Goal: Check status: Check status

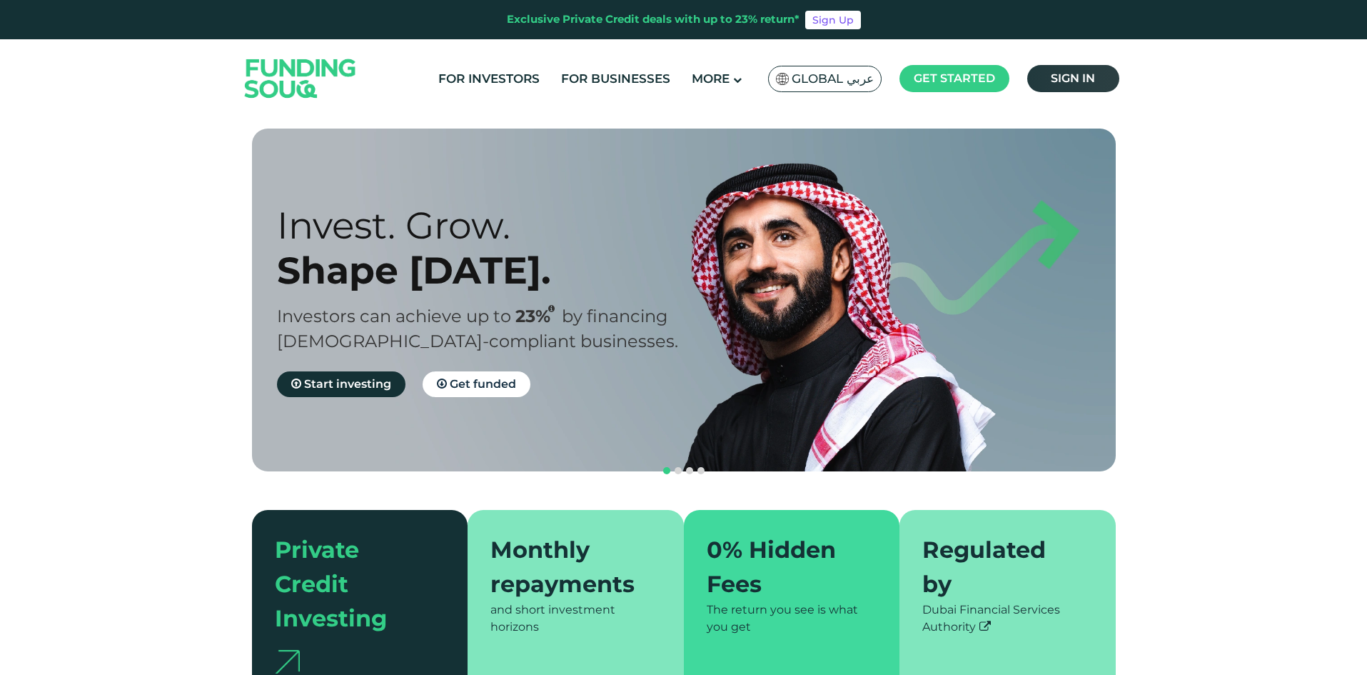
click at [1085, 82] on span "Sign in" at bounding box center [1073, 78] width 44 height 14
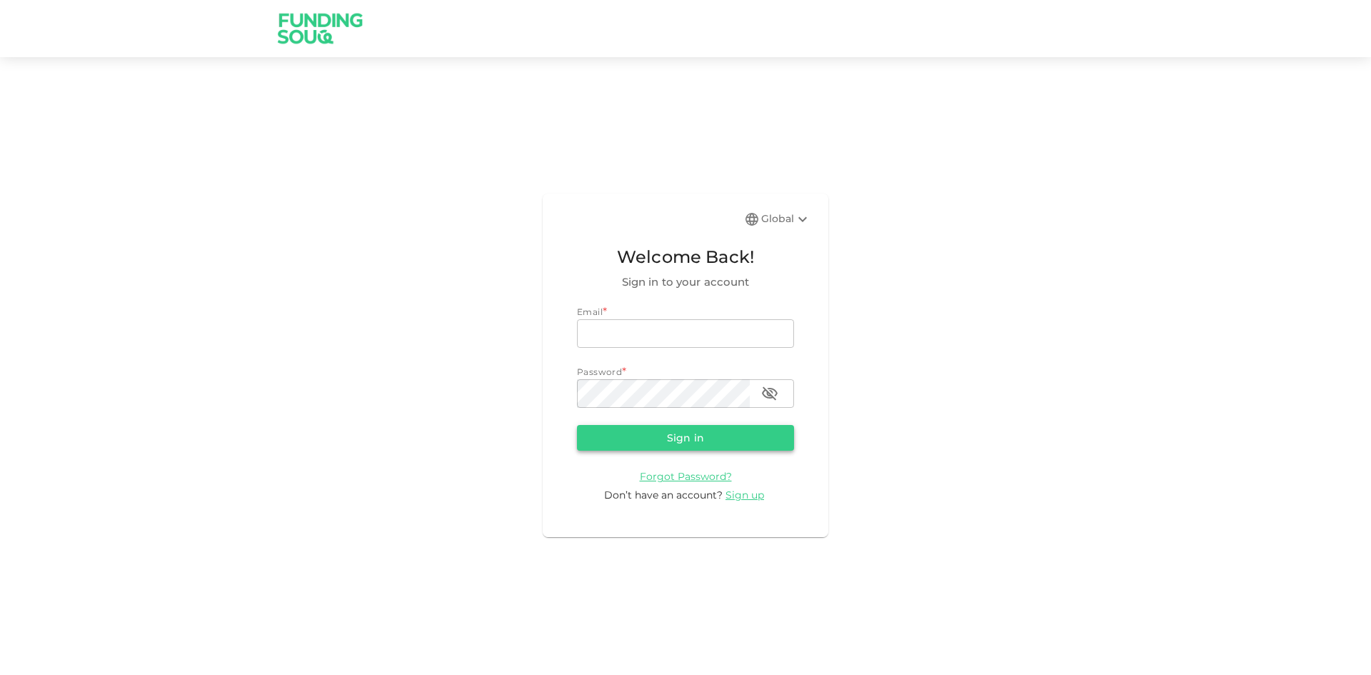
type input "aldumy@outlook.com"
click at [635, 446] on button "Sign in" at bounding box center [685, 438] width 217 height 26
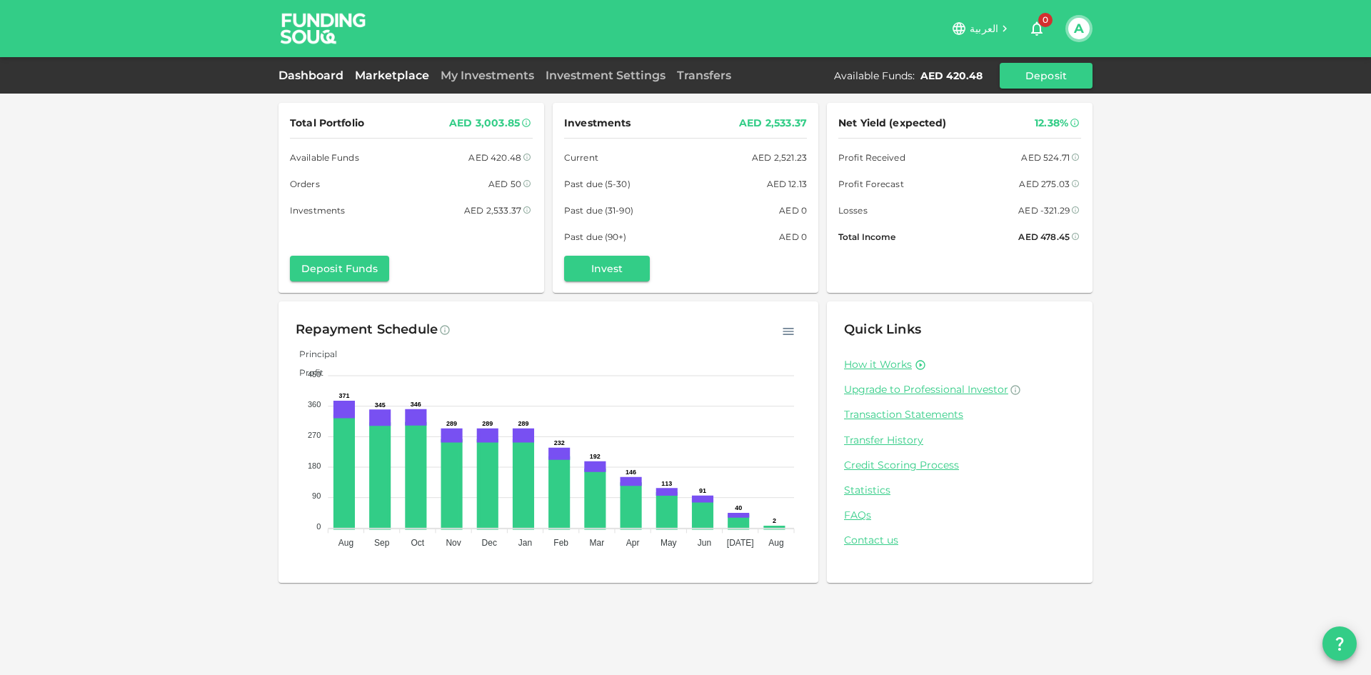
click at [405, 72] on link "Marketplace" at bounding box center [392, 76] width 86 height 14
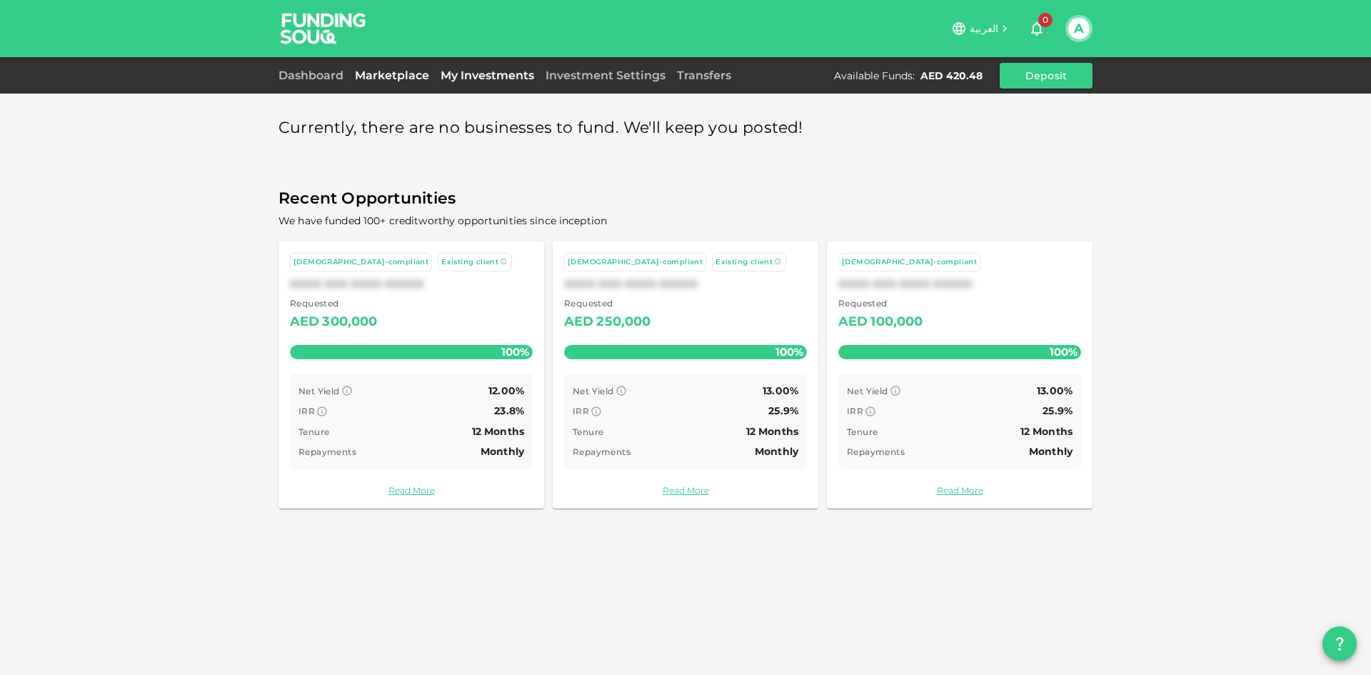
click at [459, 81] on link "My Investments" at bounding box center [487, 76] width 105 height 14
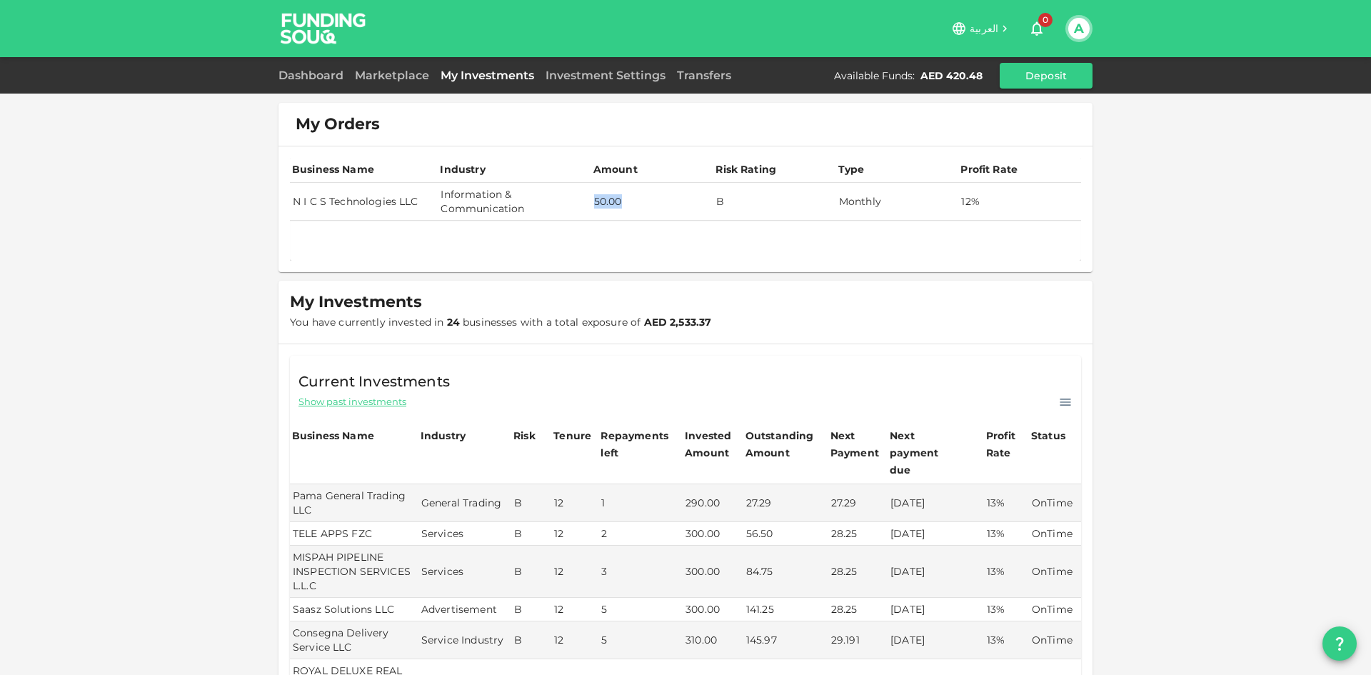
drag, startPoint x: 618, startPoint y: 199, endPoint x: 581, endPoint y: 207, distance: 38.0
click at [582, 207] on tr "N I C S Technologies LLC Information & Communication 50.00 B Monthly 12%" at bounding box center [685, 202] width 791 height 38
click at [581, 208] on td "Information & Communication" at bounding box center [514, 202] width 153 height 38
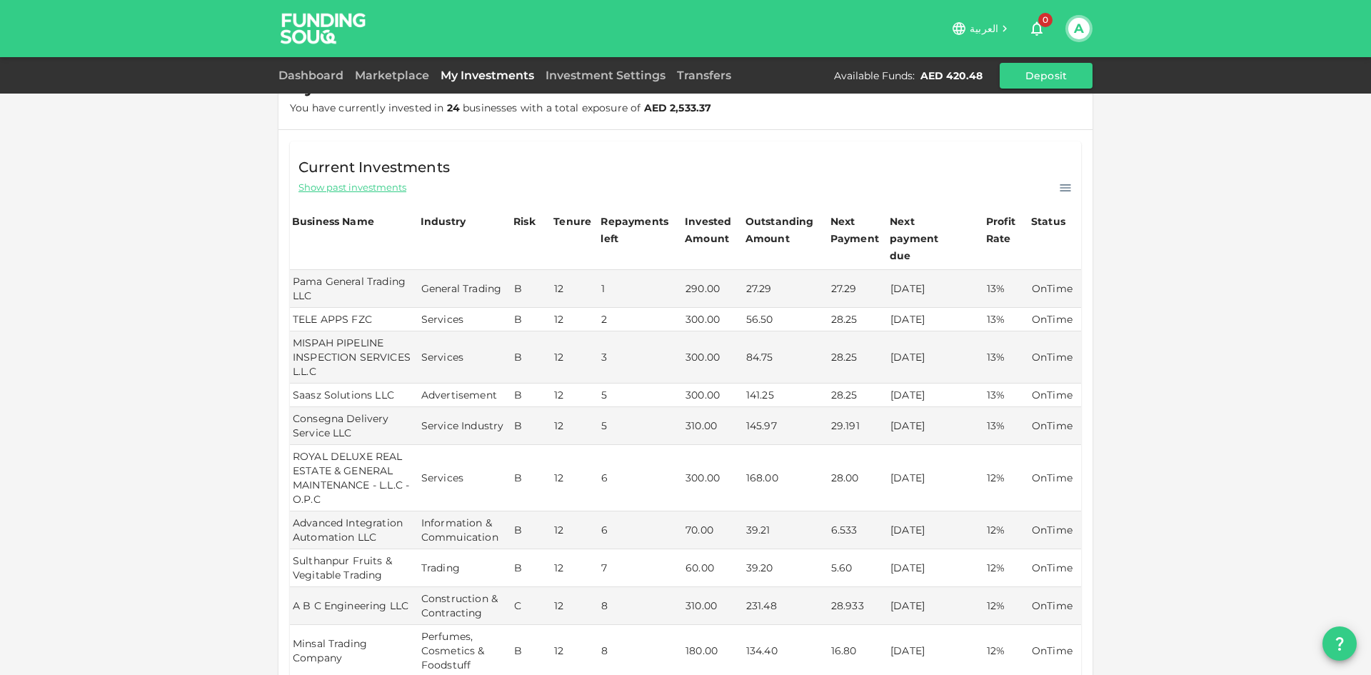
scroll to position [357, 0]
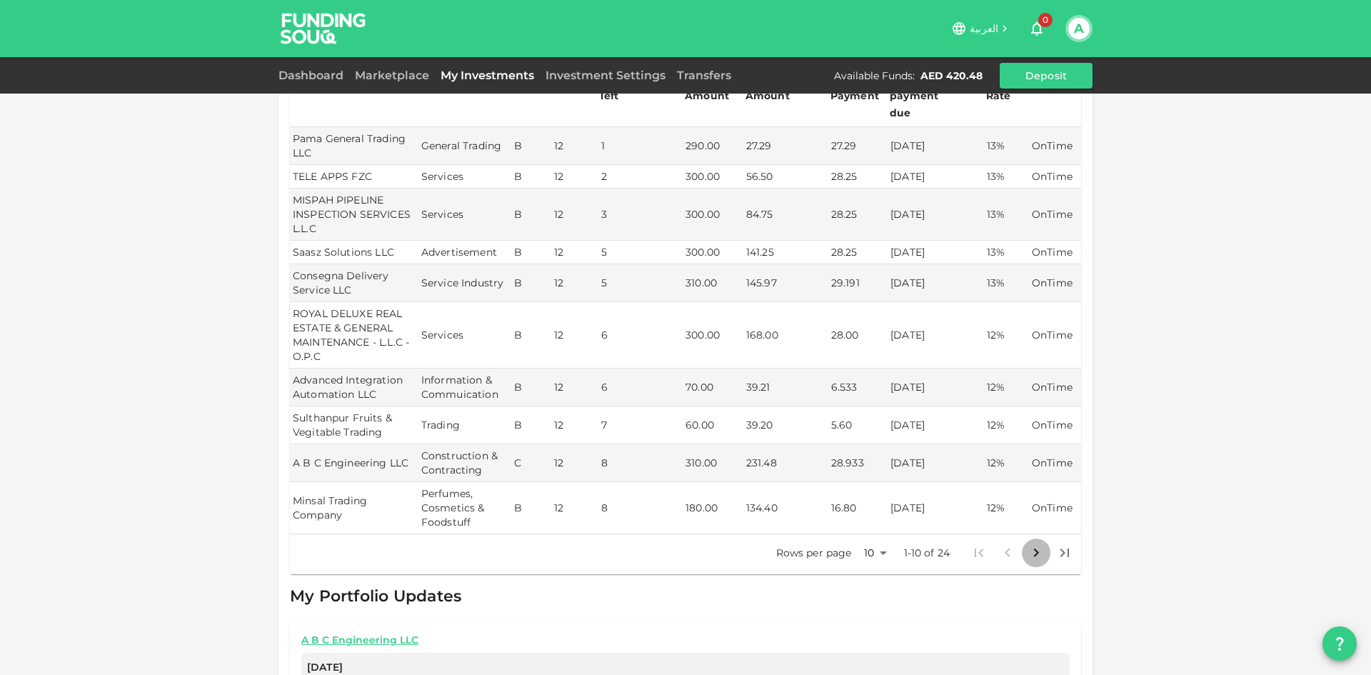
click at [1035, 544] on icon "Go to next page" at bounding box center [1036, 552] width 17 height 17
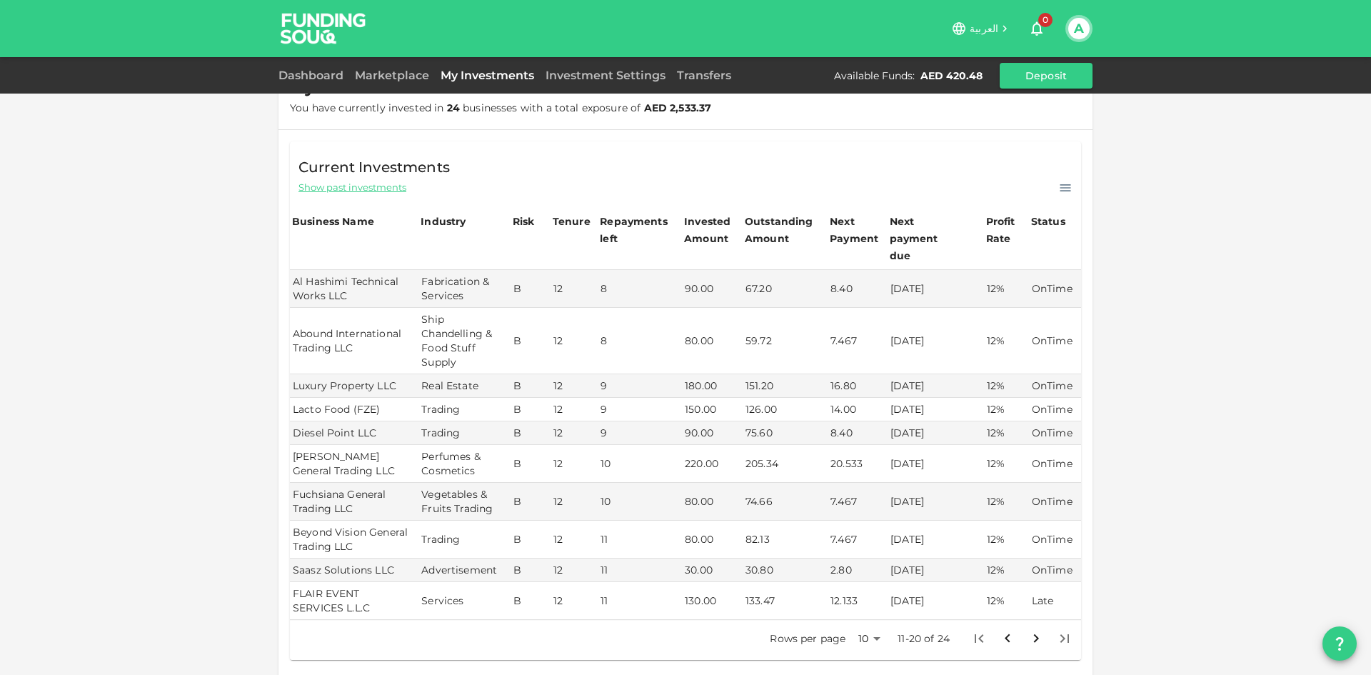
scroll to position [286, 0]
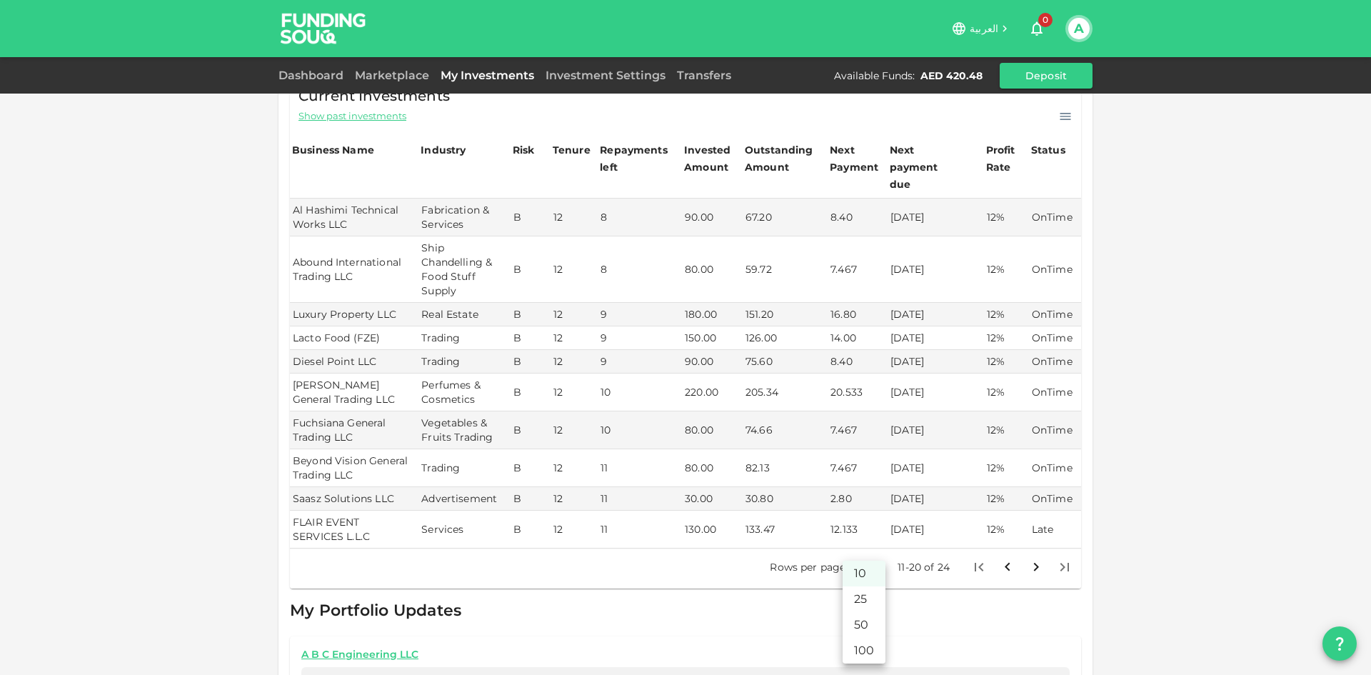
click at [870, 555] on body "العربية 0 A Dashboard Marketplace My Investments Investment Settings Transfers …" at bounding box center [685, 337] width 1371 height 675
click at [860, 602] on li "25" at bounding box center [864, 599] width 43 height 26
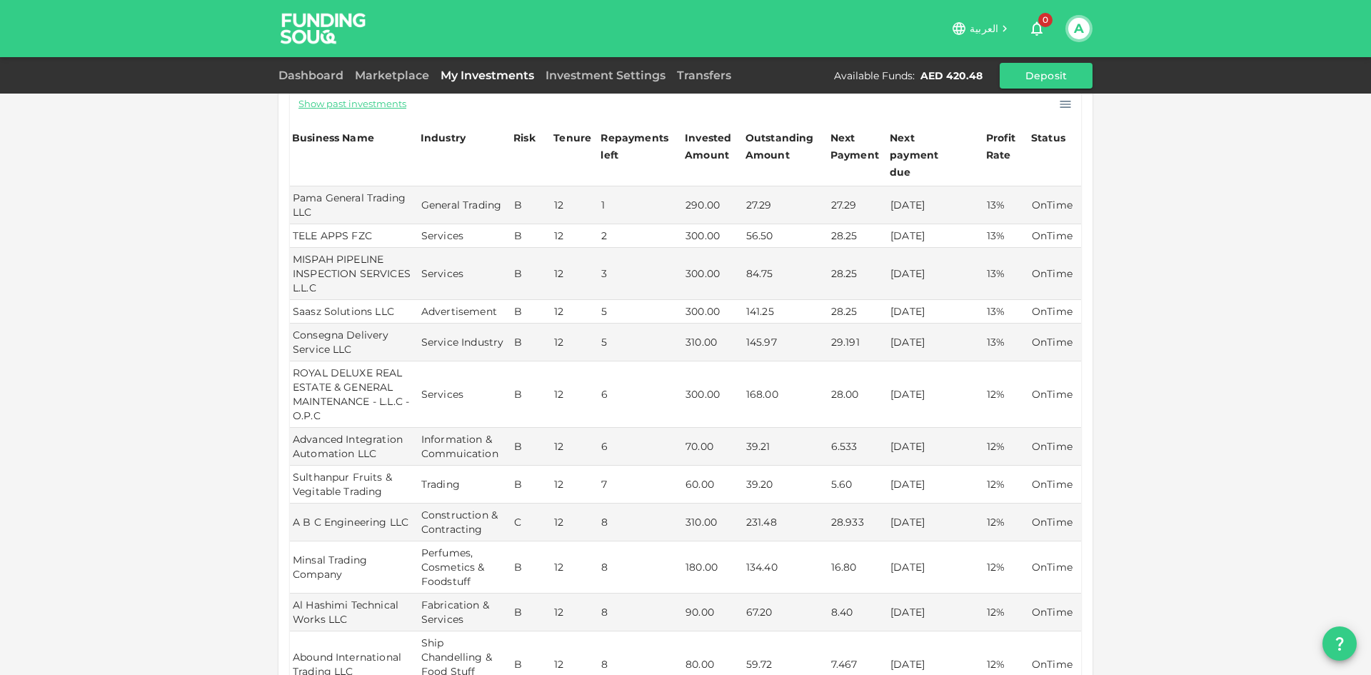
scroll to position [84, 0]
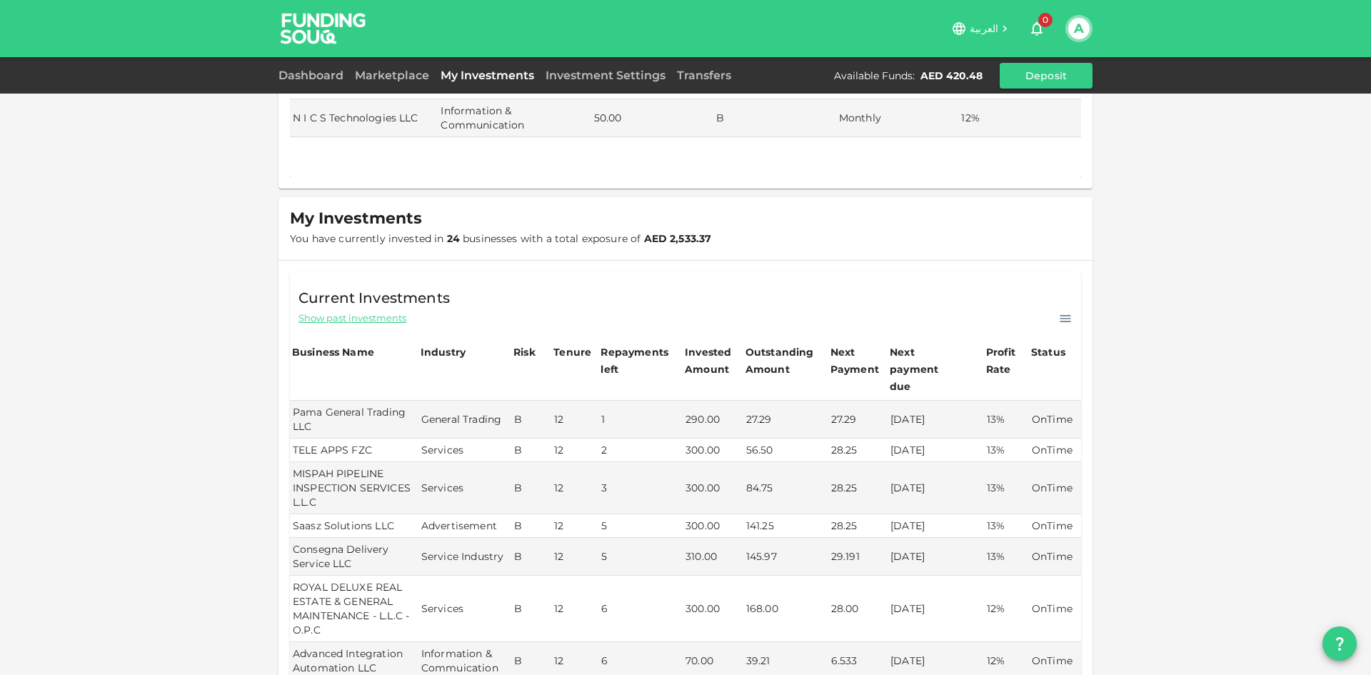
click at [363, 321] on span "Show past investments" at bounding box center [352, 318] width 108 height 14
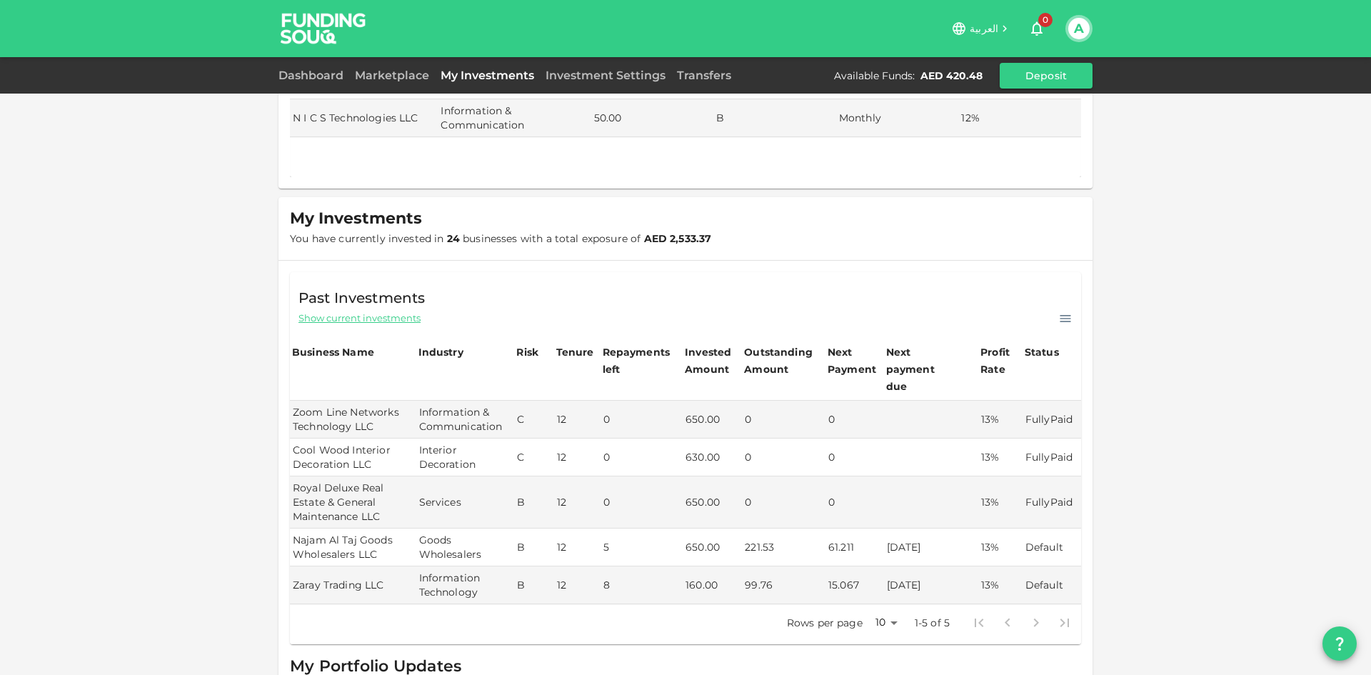
scroll to position [155, 0]
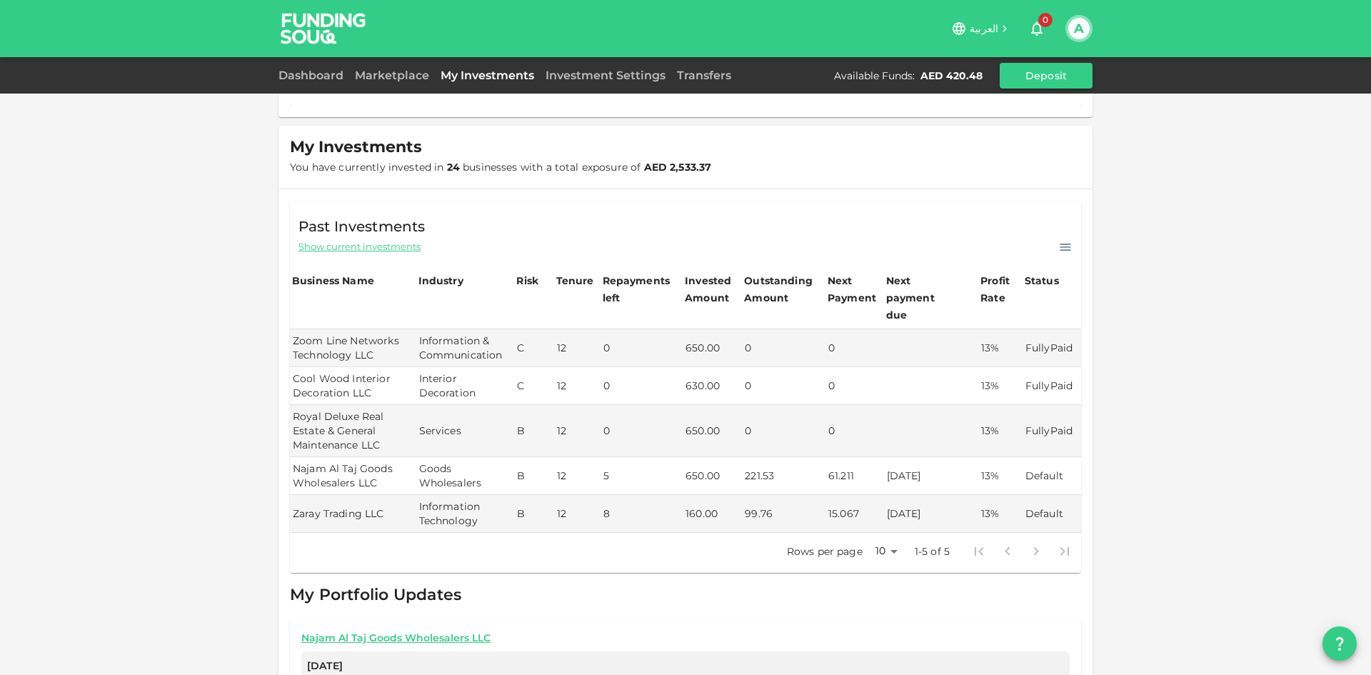
click at [395, 247] on span "Show current investments" at bounding box center [359, 247] width 122 height 14
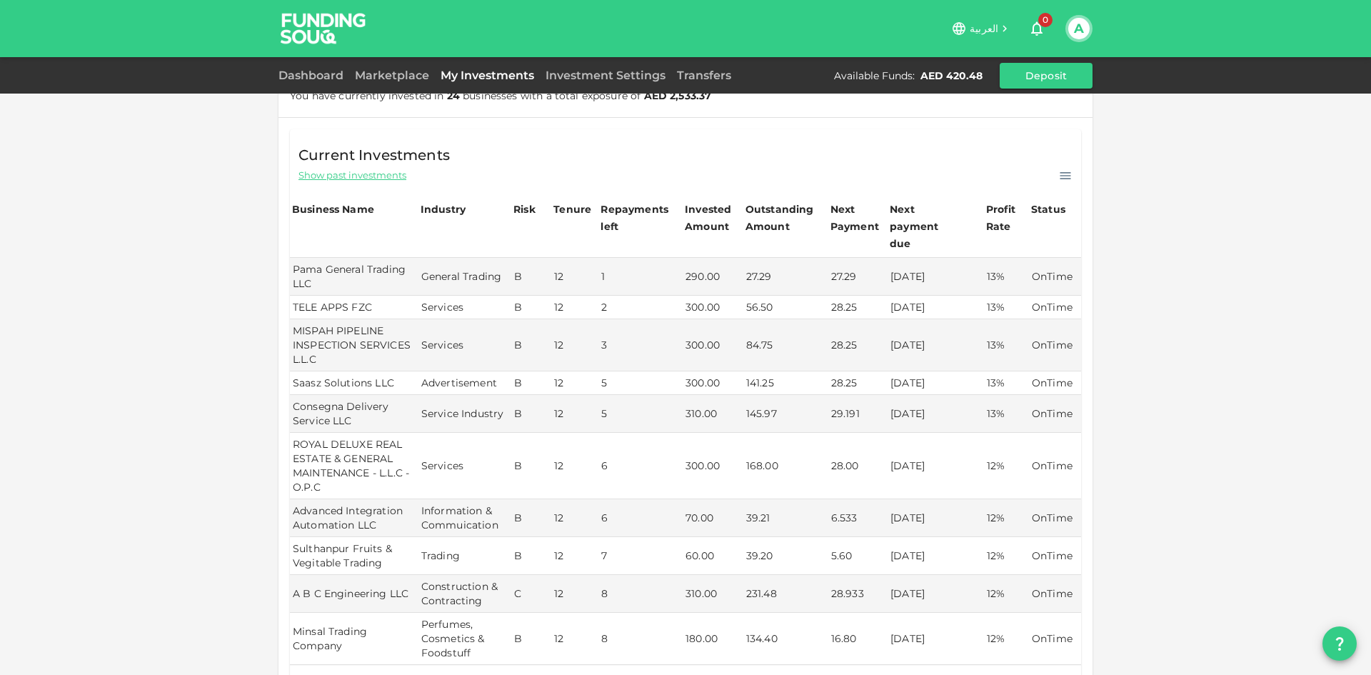
scroll to position [298, 0]
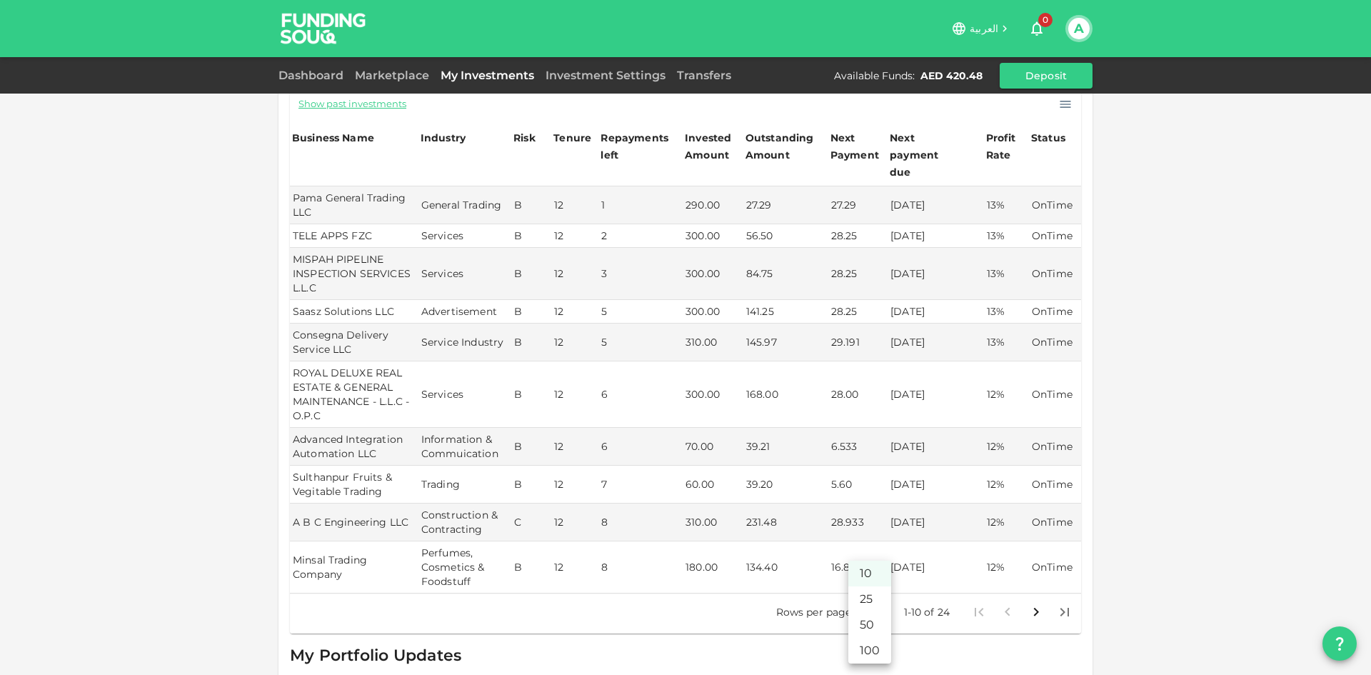
click at [869, 603] on body "العربية 0 A Dashboard Marketplace My Investments Investment Settings Transfers …" at bounding box center [685, 337] width 1371 height 675
click at [872, 605] on li "25" at bounding box center [869, 599] width 43 height 26
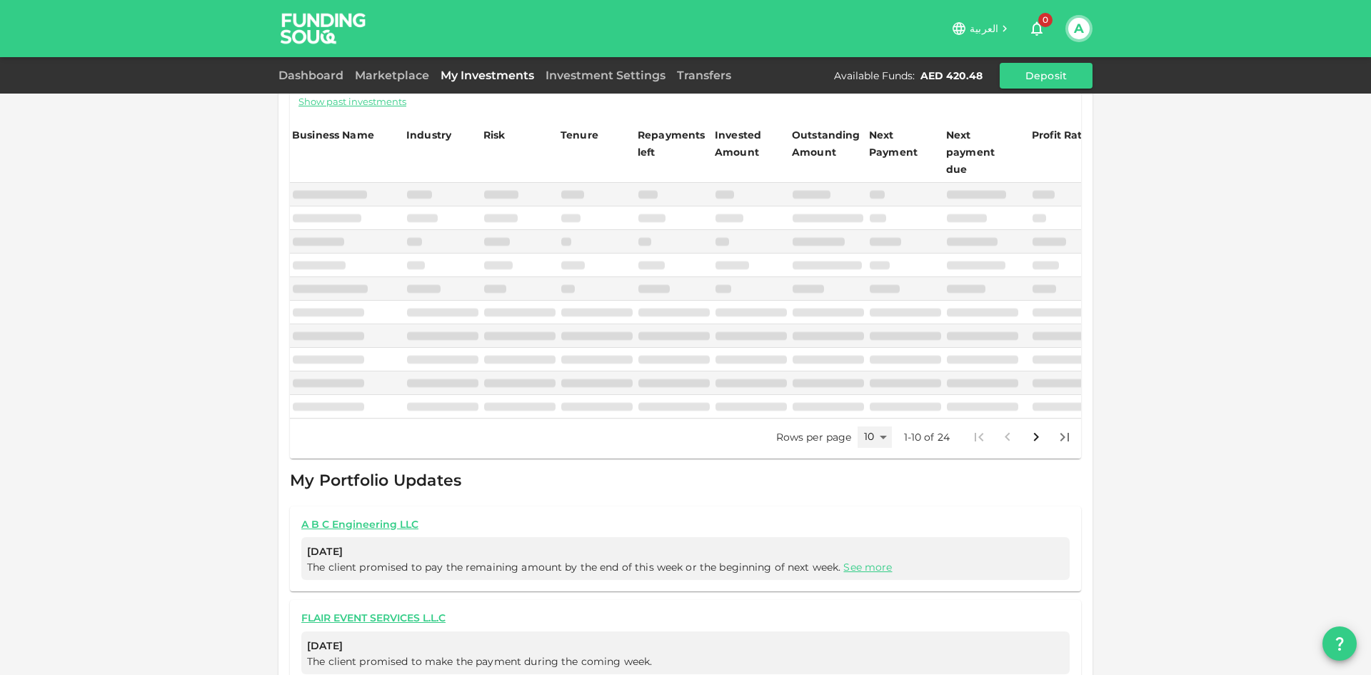
type input "25"
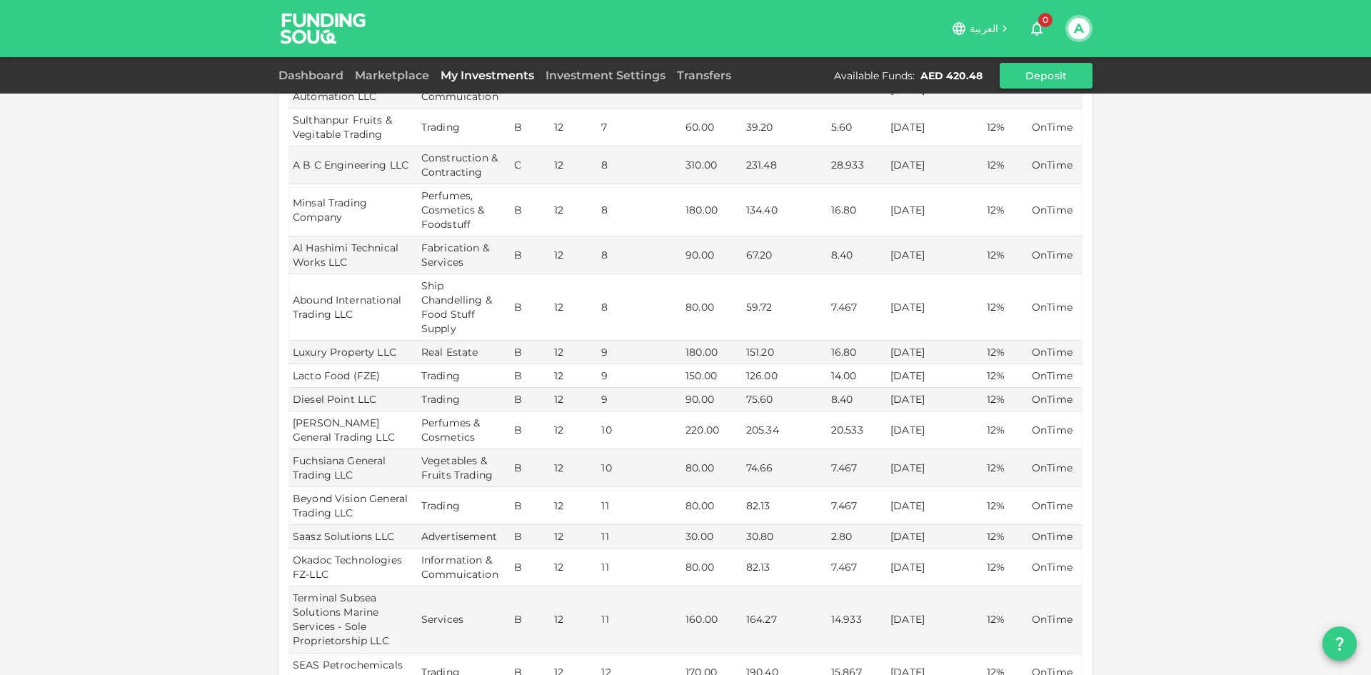
scroll to position [1012, 0]
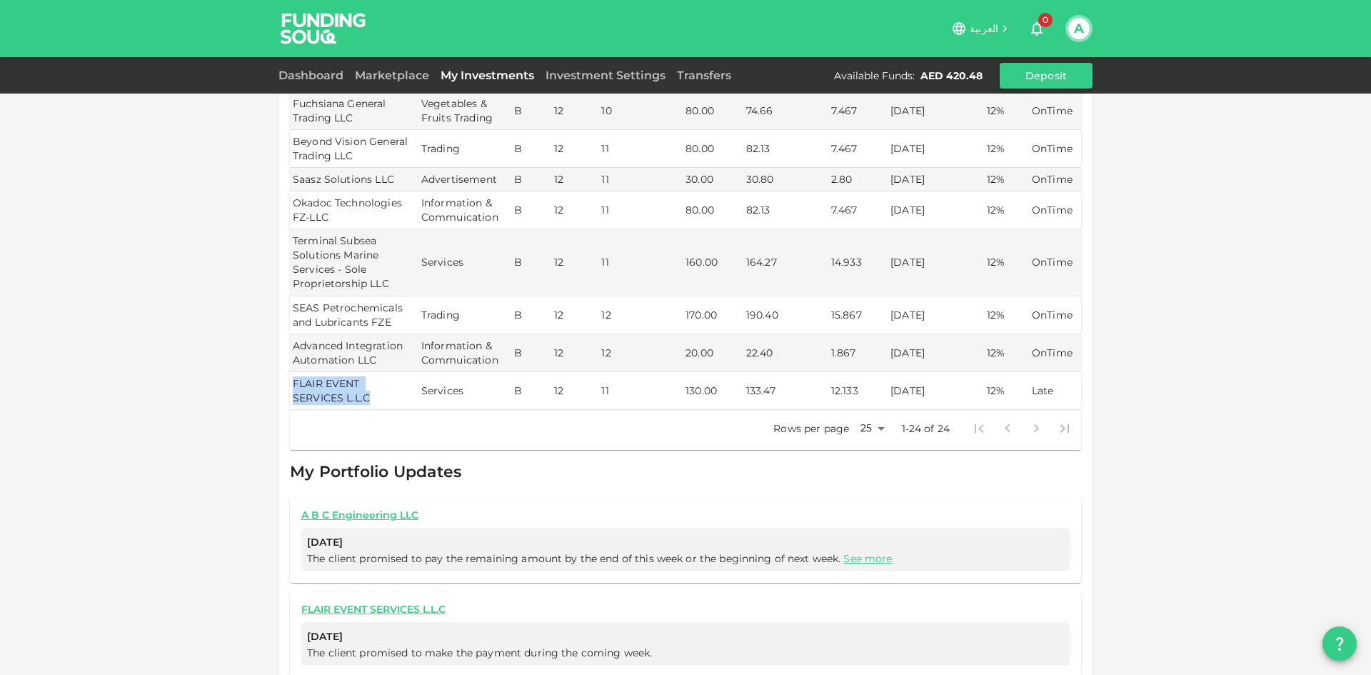
drag, startPoint x: 321, startPoint y: 379, endPoint x: 288, endPoint y: 369, distance: 34.3
click at [290, 372] on td "FLAIR EVENT SERVICES L.L.C" at bounding box center [354, 391] width 129 height 38
click at [356, 391] on td "FLAIR EVENT SERVICES L.L.C" at bounding box center [354, 391] width 129 height 38
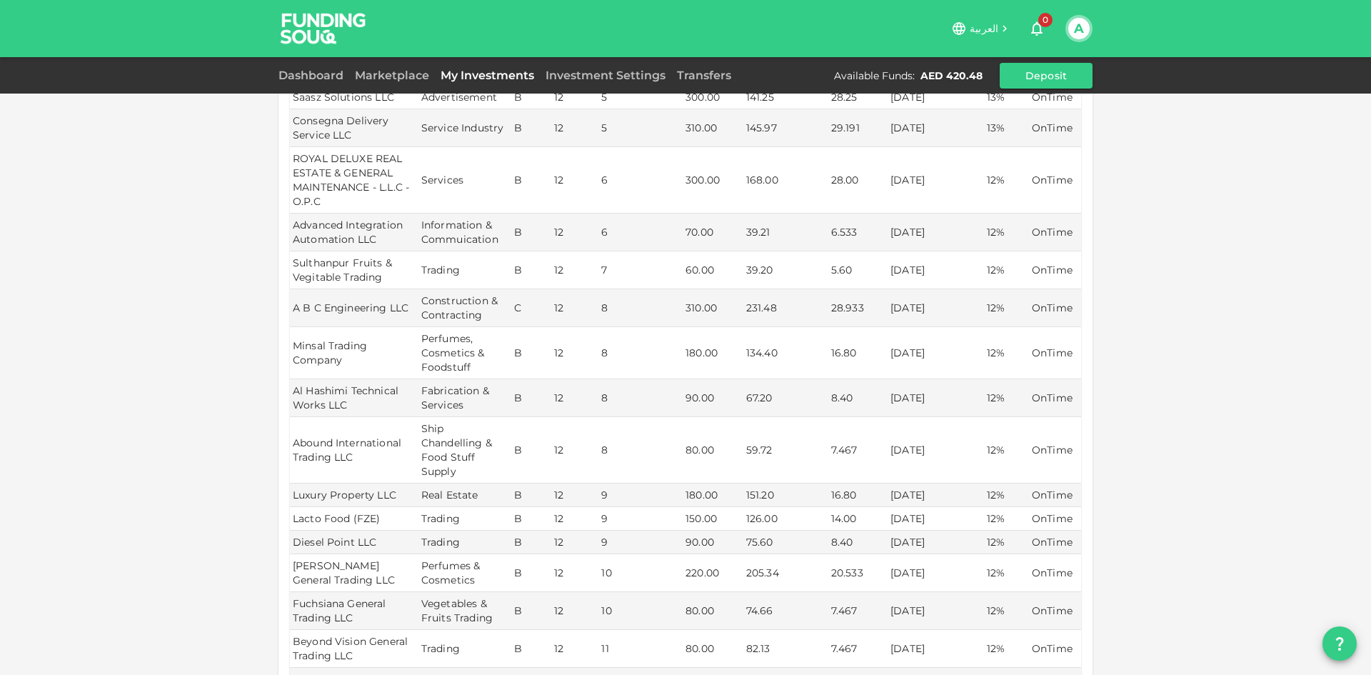
scroll to position [441, 0]
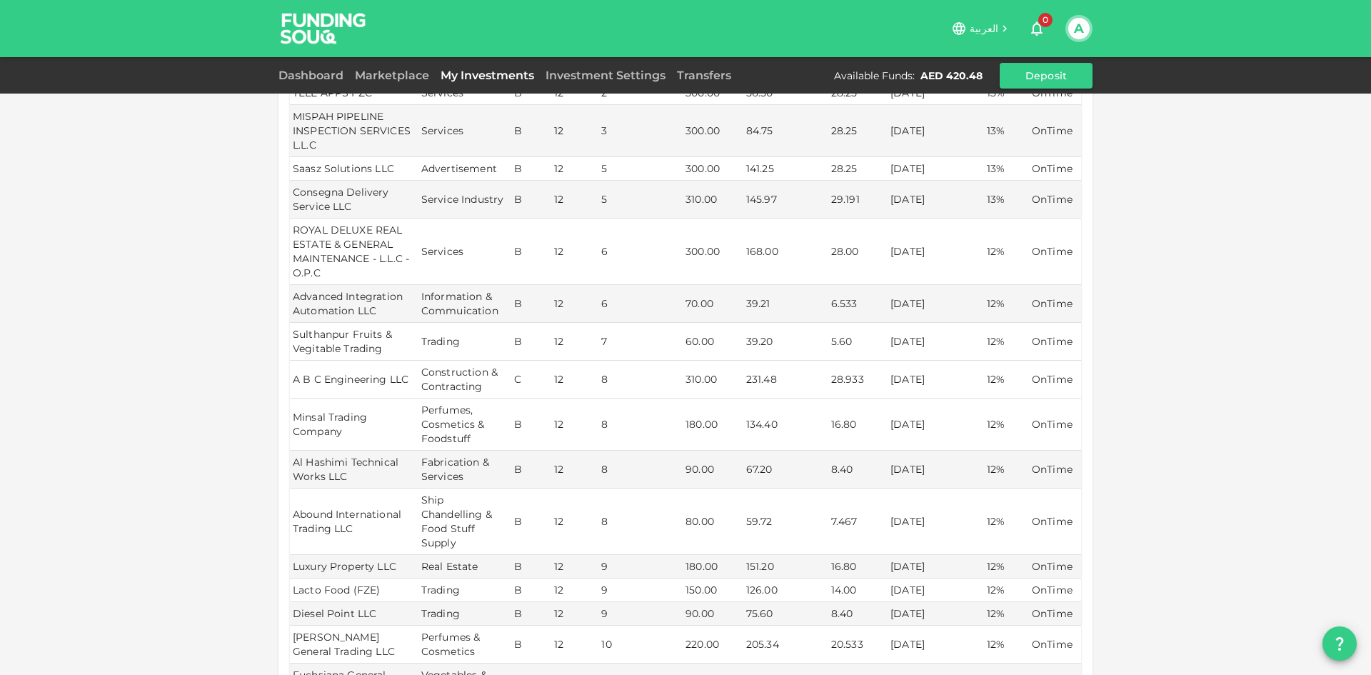
drag, startPoint x: 893, startPoint y: 363, endPoint x: 866, endPoint y: 363, distance: 27.1
click at [866, 363] on tr "A B C Engineering LLC Construction & Contracting C 12 8 310.00 231.48 28.933 22…" at bounding box center [685, 380] width 791 height 38
click at [933, 366] on td "22/08/2025" at bounding box center [936, 380] width 96 height 38
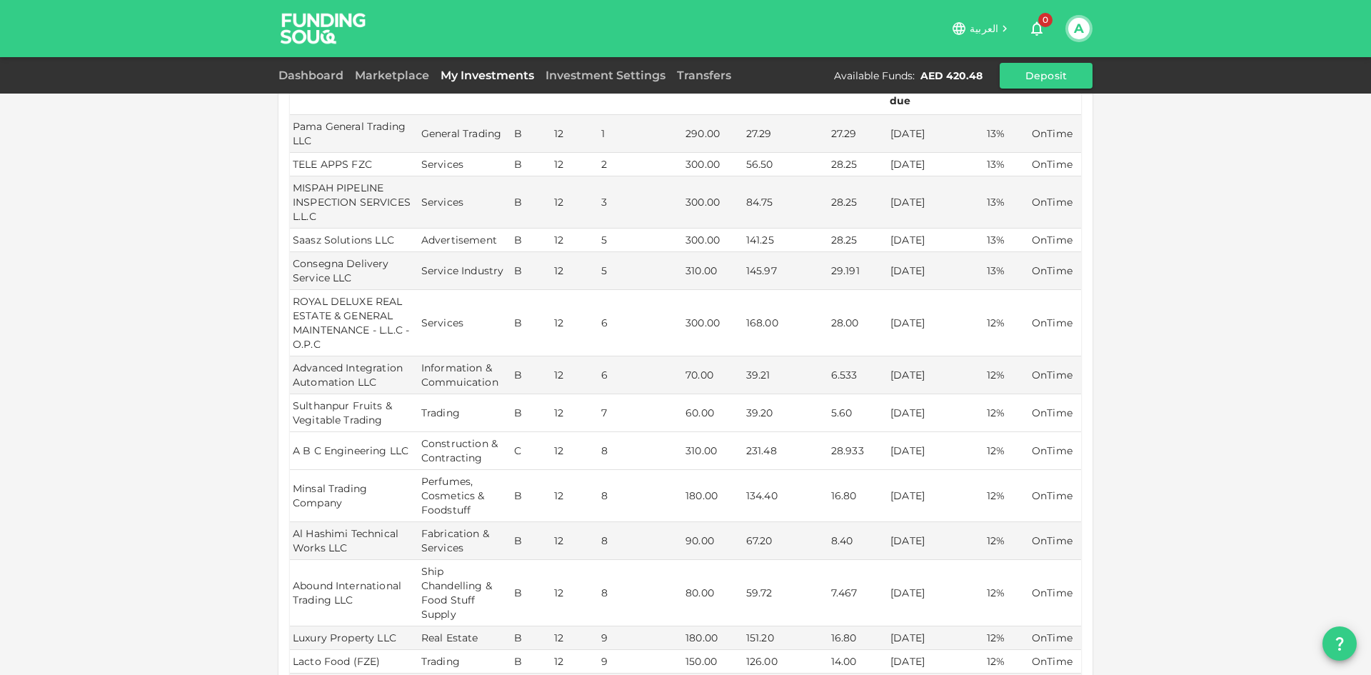
scroll to position [298, 0]
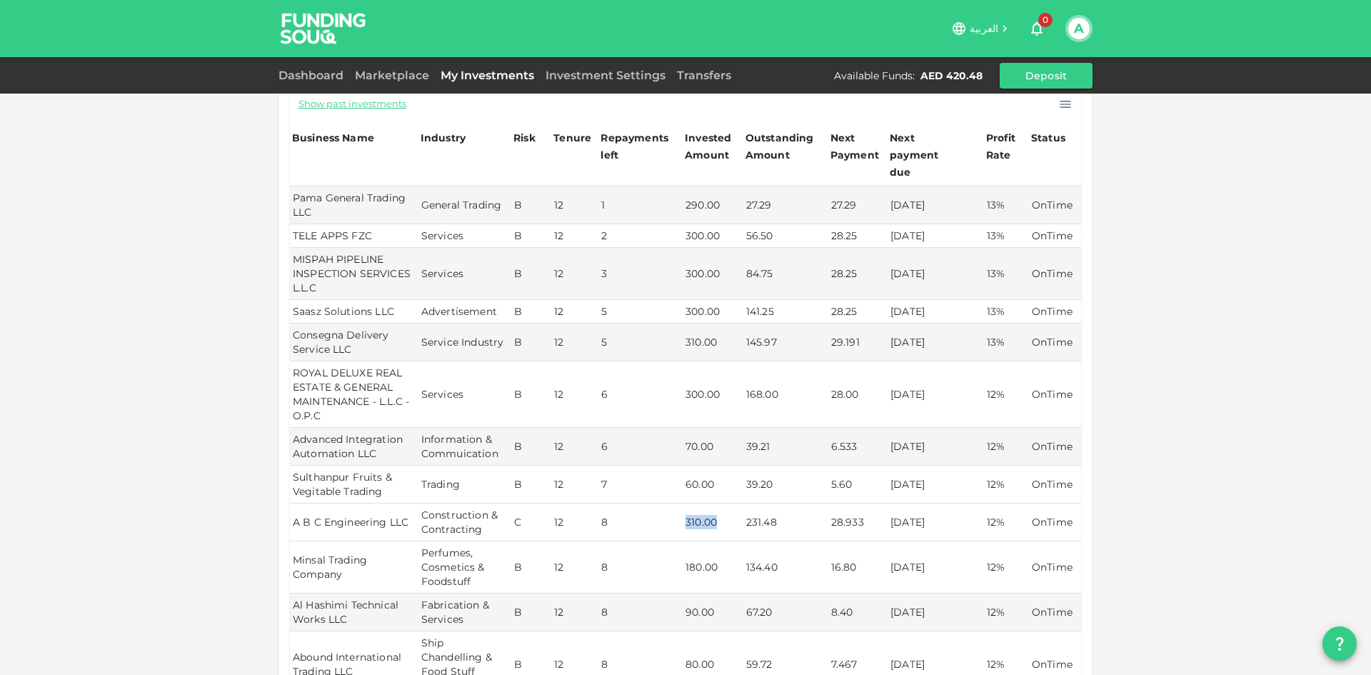
drag, startPoint x: 711, startPoint y: 502, endPoint x: 683, endPoint y: 505, distance: 28.7
click at [683, 505] on td "310.00" at bounding box center [713, 522] width 61 height 38
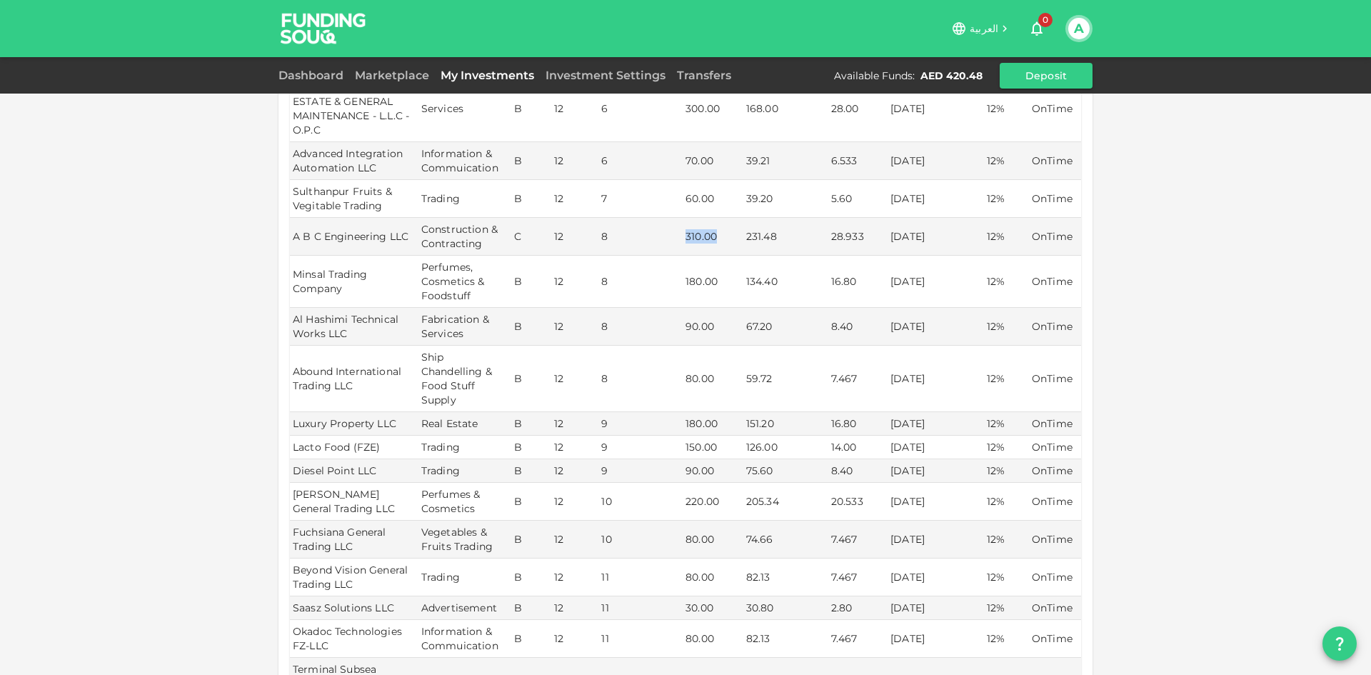
scroll to position [441, 0]
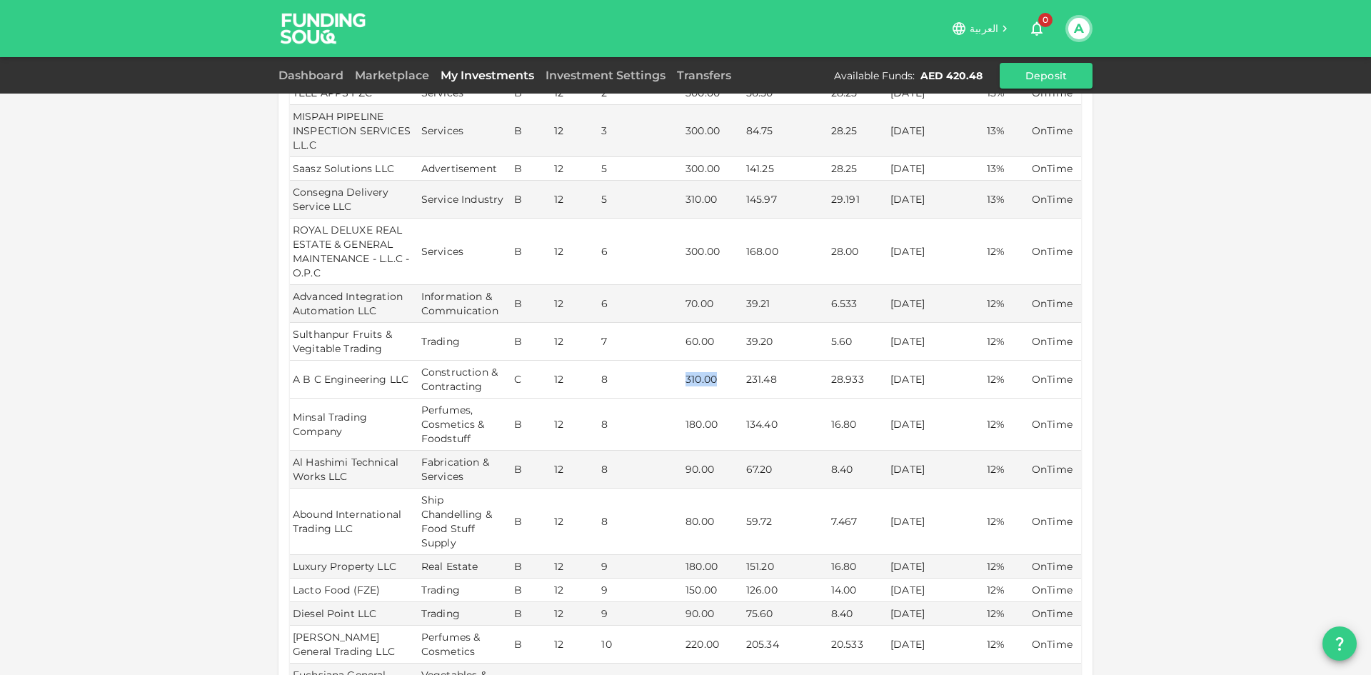
click at [700, 363] on td "310.00" at bounding box center [713, 380] width 61 height 38
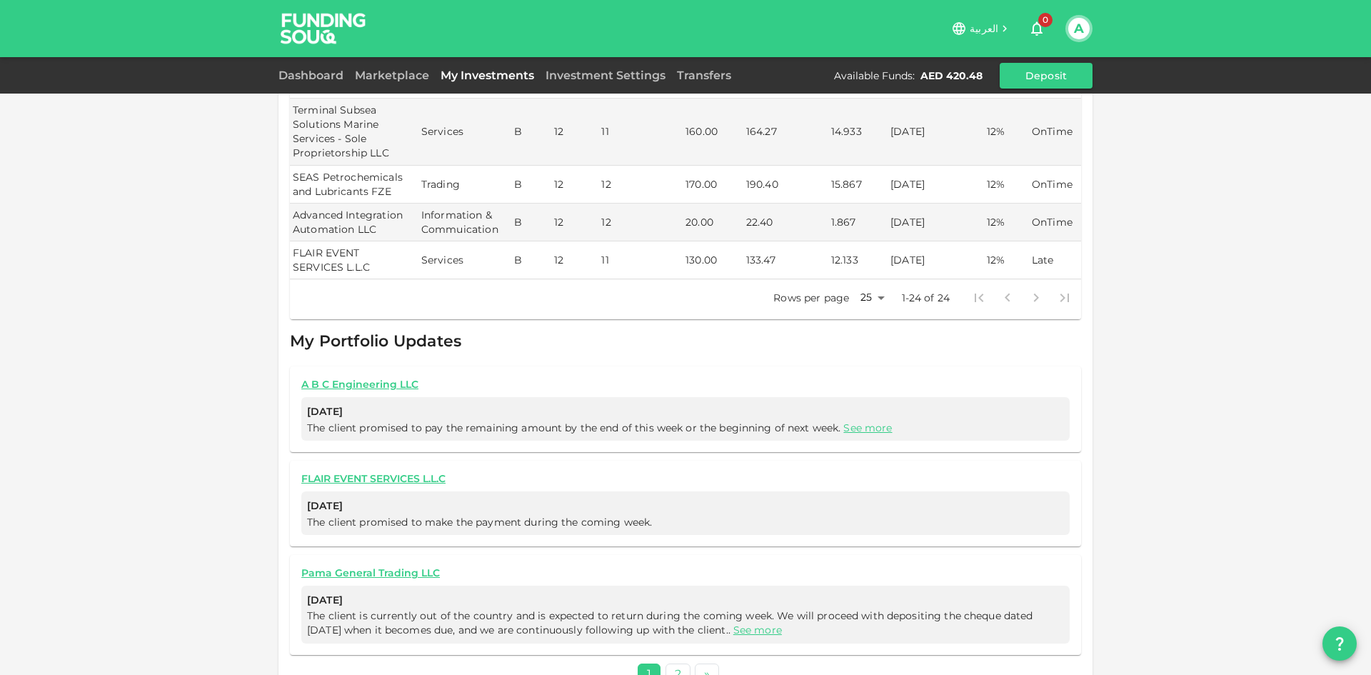
scroll to position [1155, 0]
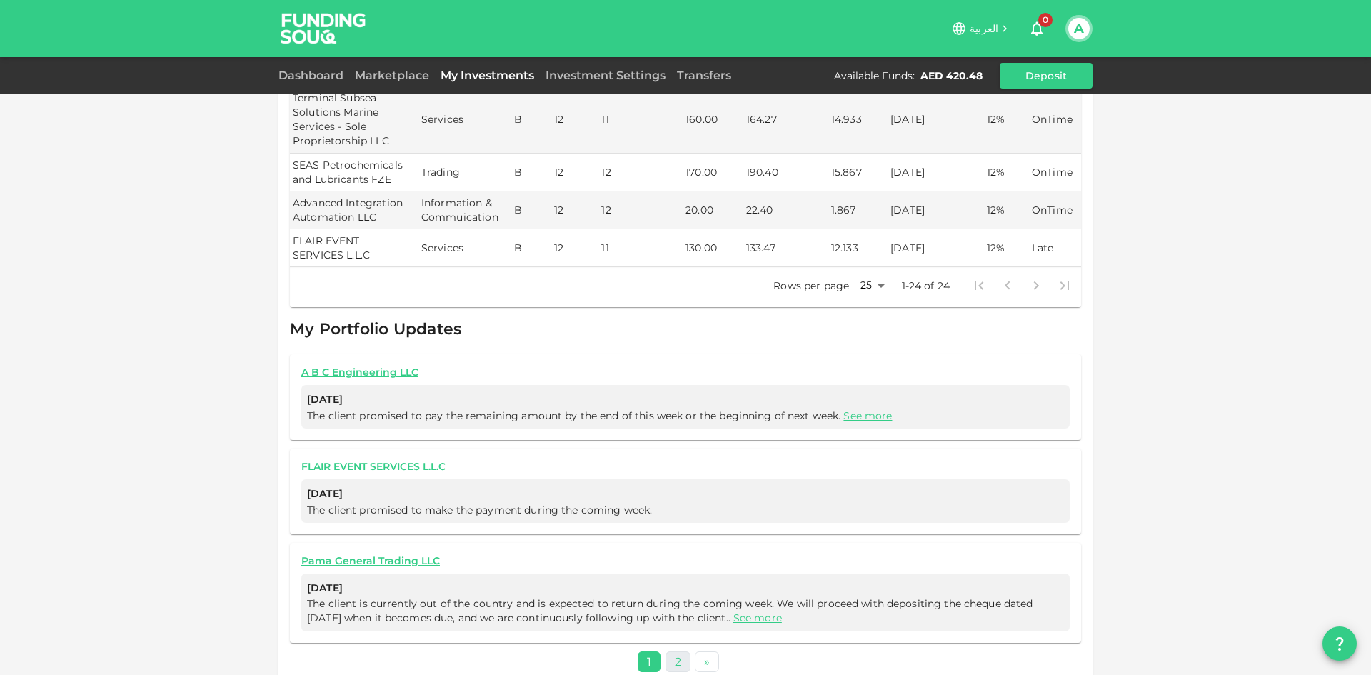
click at [677, 651] on link "2" at bounding box center [678, 661] width 25 height 21
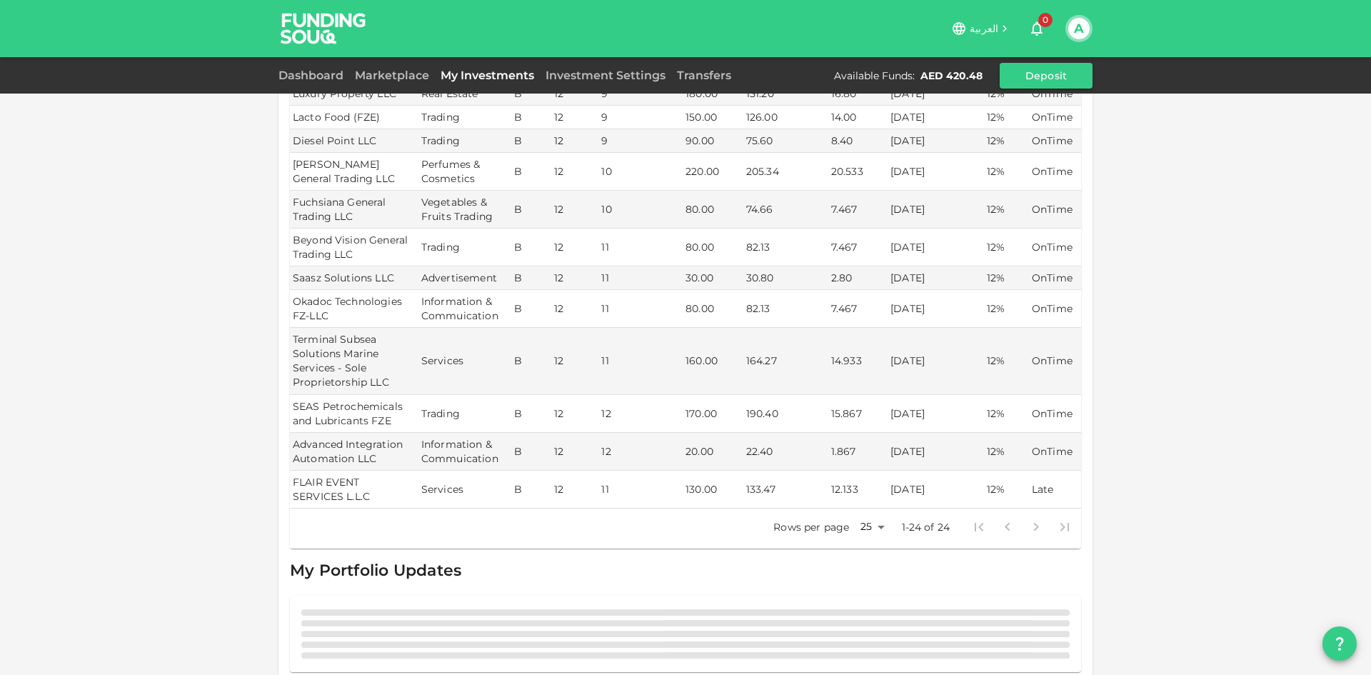
scroll to position [966, 0]
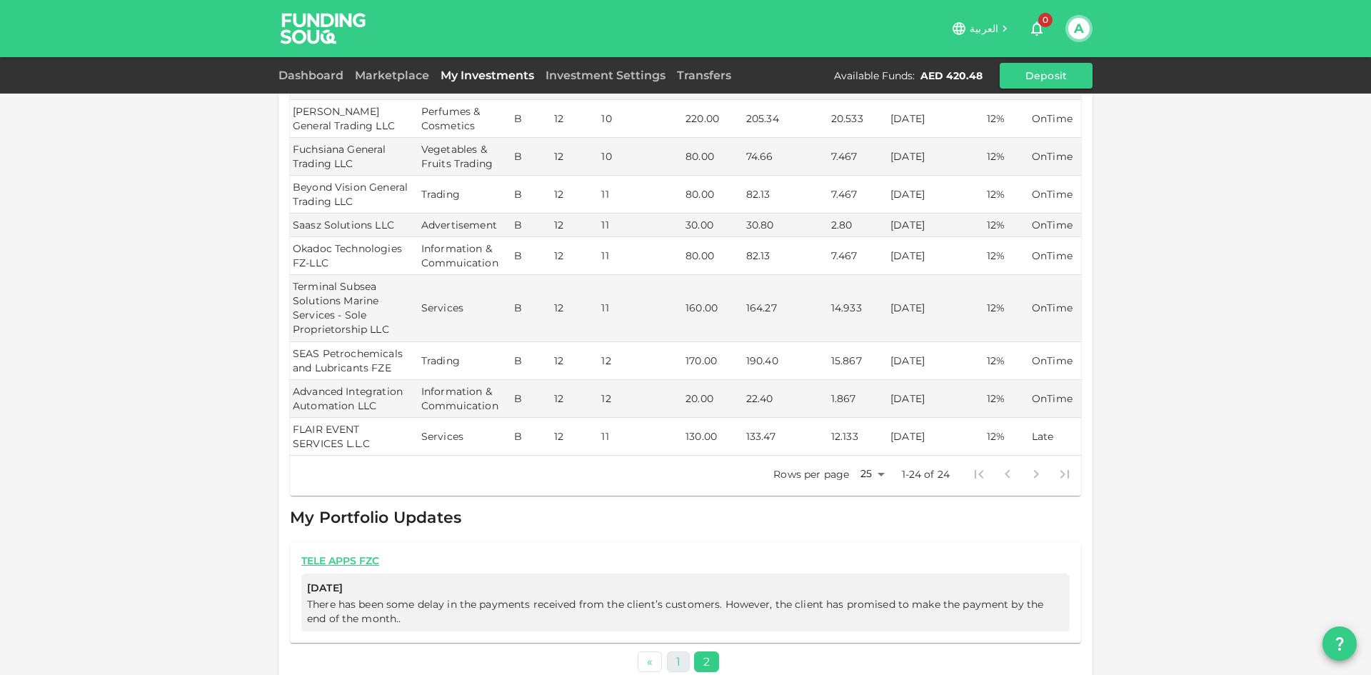
click at [673, 652] on link "1" at bounding box center [678, 661] width 23 height 21
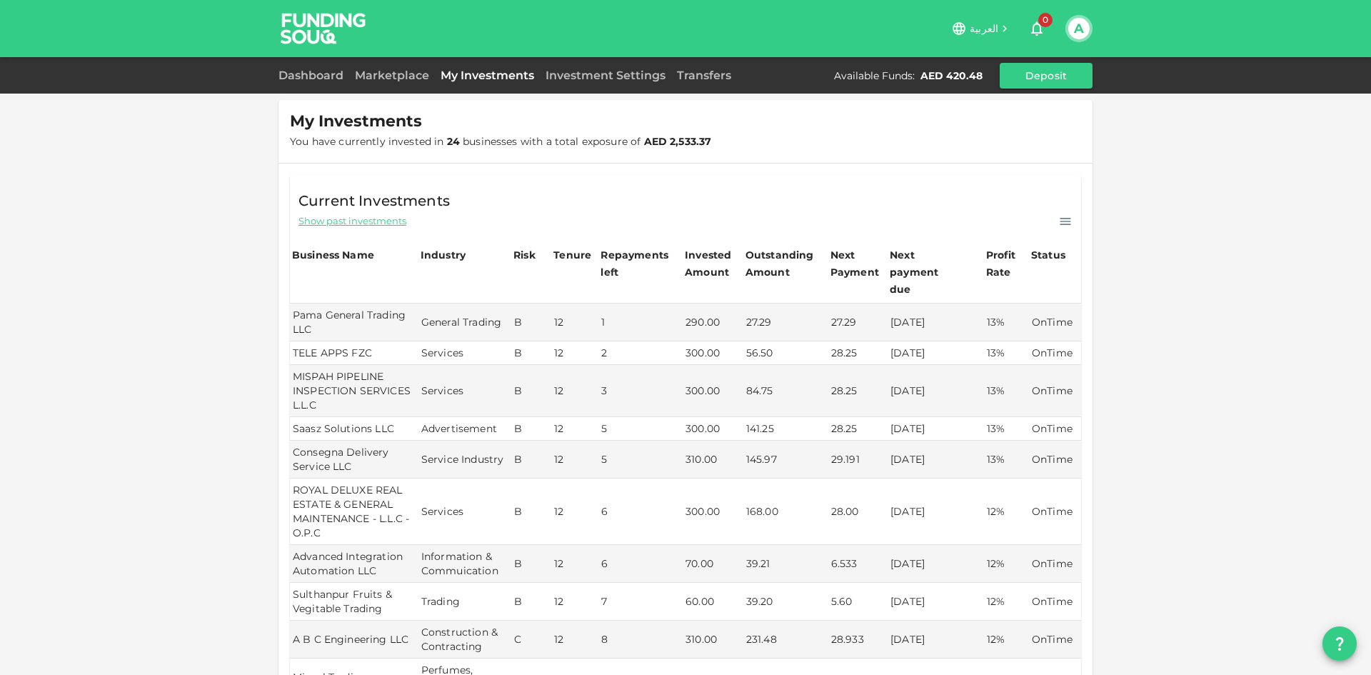
scroll to position [0, 0]
